Goal: Find specific page/section: Find specific page/section

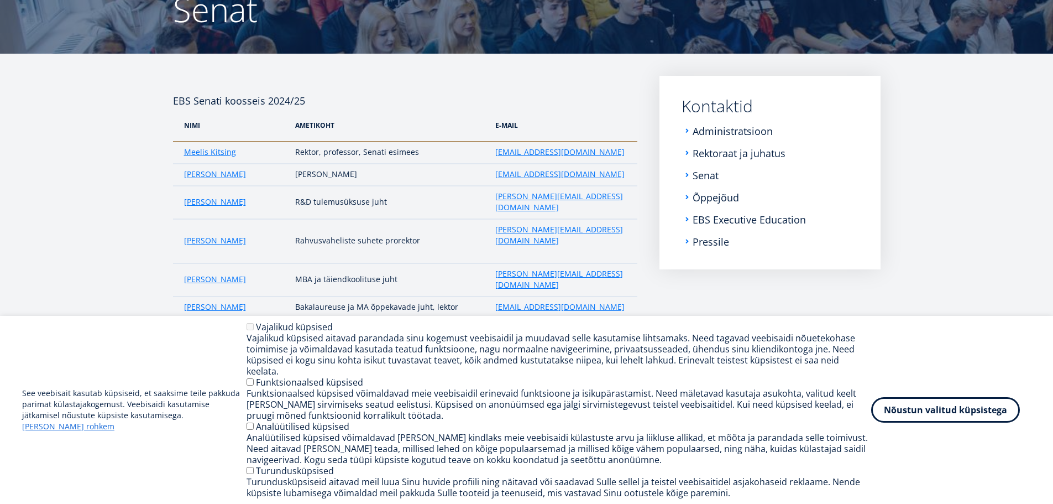
scroll to position [77, 0]
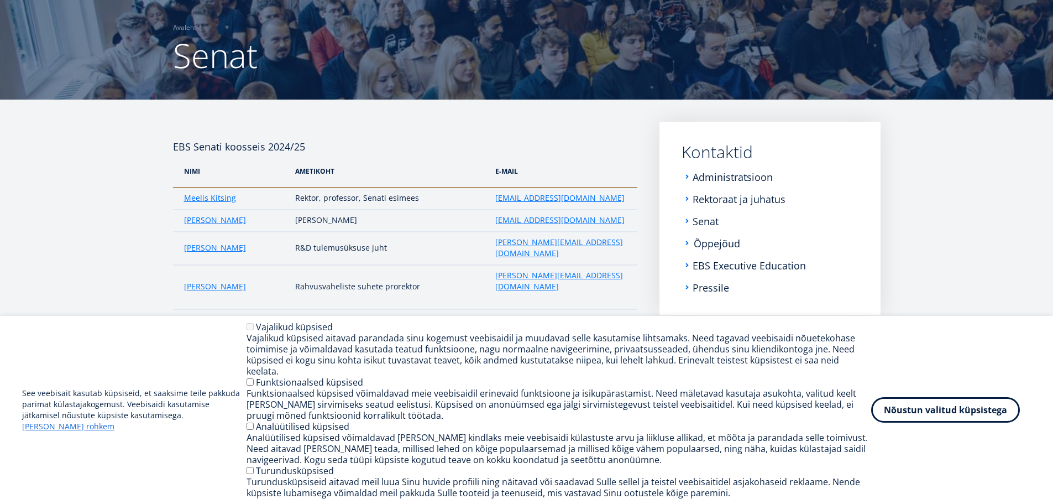
click at [705, 248] on link "Õppejõud" at bounding box center [717, 243] width 46 height 11
click at [711, 267] on link "EBS Executive Education" at bounding box center [750, 265] width 113 height 11
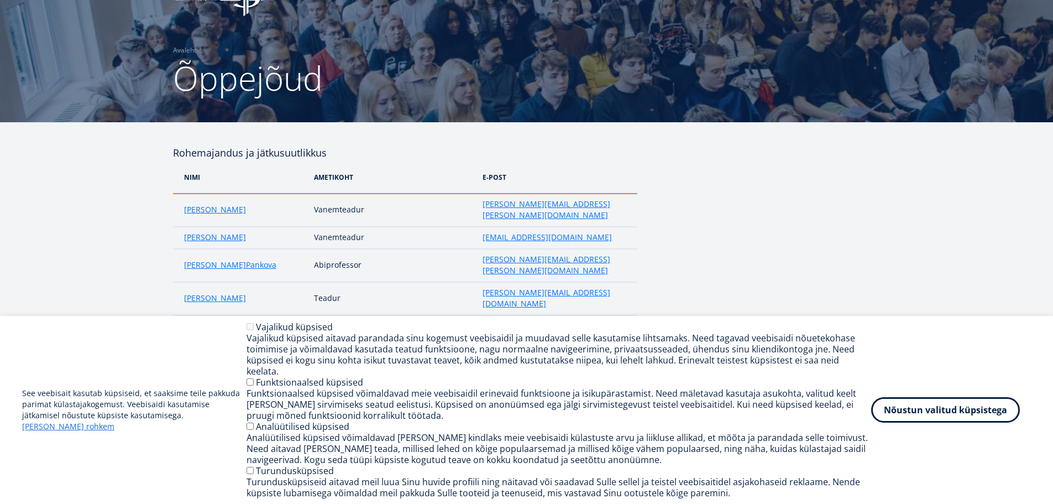
scroll to position [55, 0]
click at [962, 418] on button "Nõustun valitud küpsistega" at bounding box center [945, 407] width 149 height 25
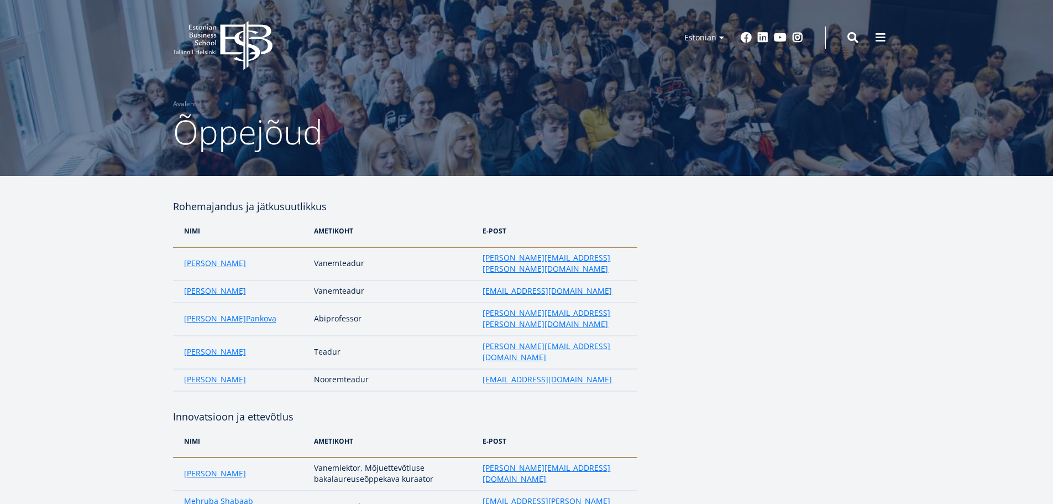
scroll to position [0, 0]
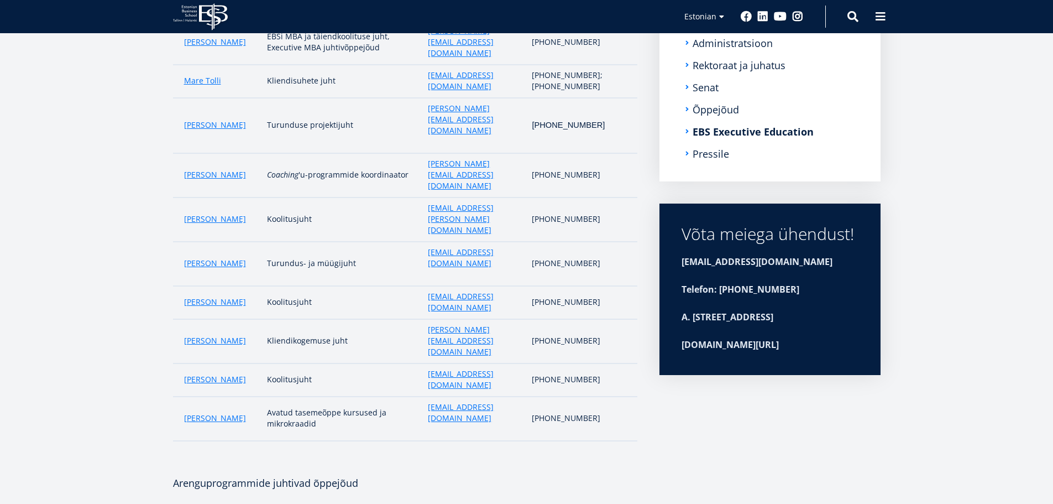
scroll to position [179, 0]
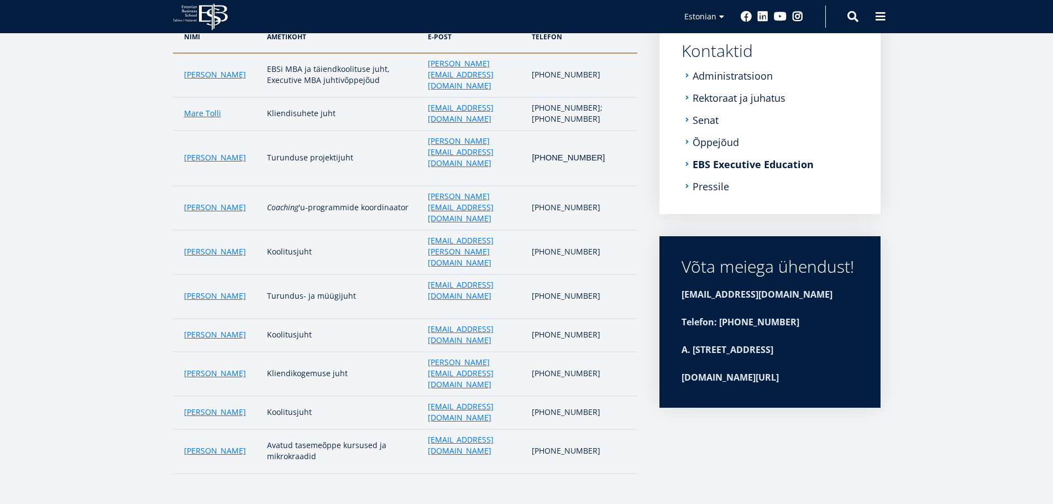
click at [690, 184] on li "Pressile" at bounding box center [770, 186] width 177 height 11
click at [701, 185] on link "Pressile" at bounding box center [712, 186] width 36 height 11
click at [719, 73] on link "Administratsioon" at bounding box center [734, 75] width 80 height 11
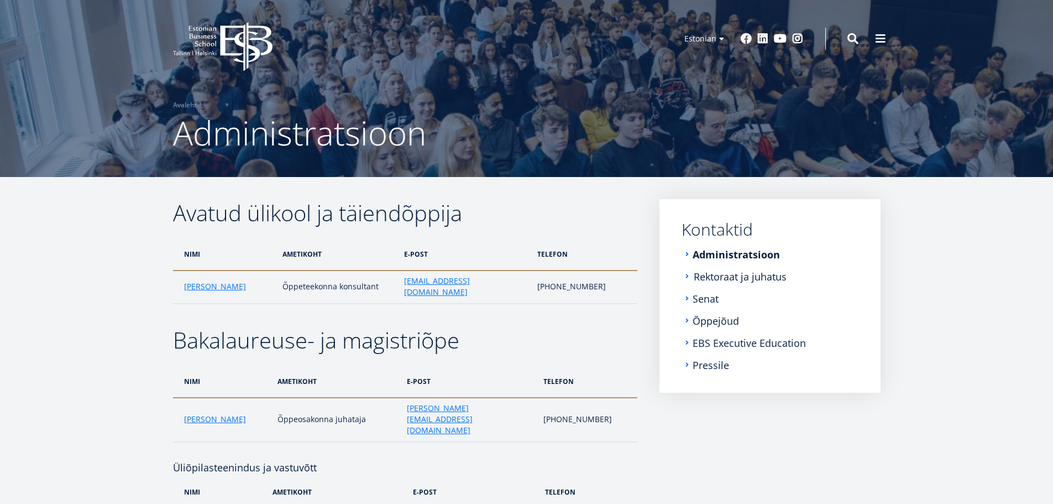
click at [757, 281] on link "Rektoraat ja juhatus" at bounding box center [740, 276] width 93 height 11
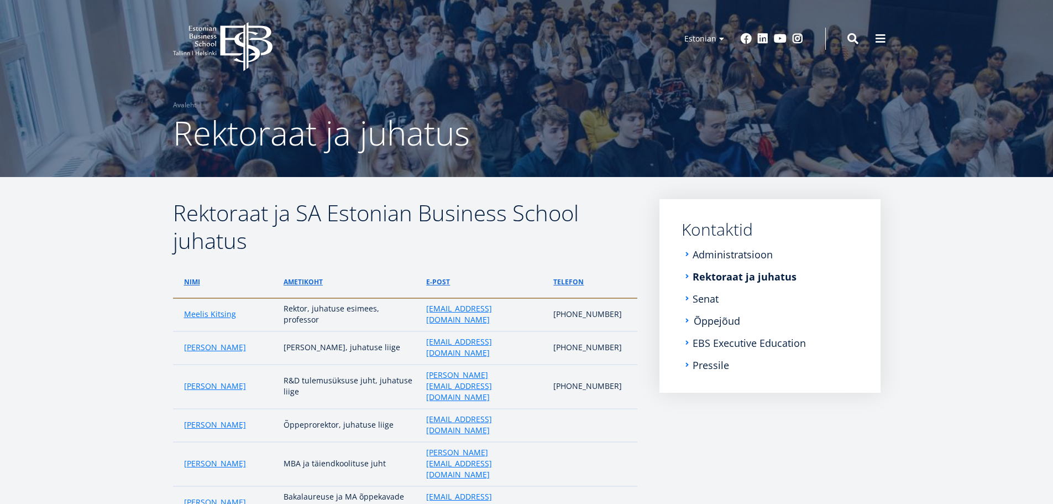
click at [715, 321] on link "Õppejõud" at bounding box center [717, 320] width 46 height 11
